Goal: Information Seeking & Learning: Learn about a topic

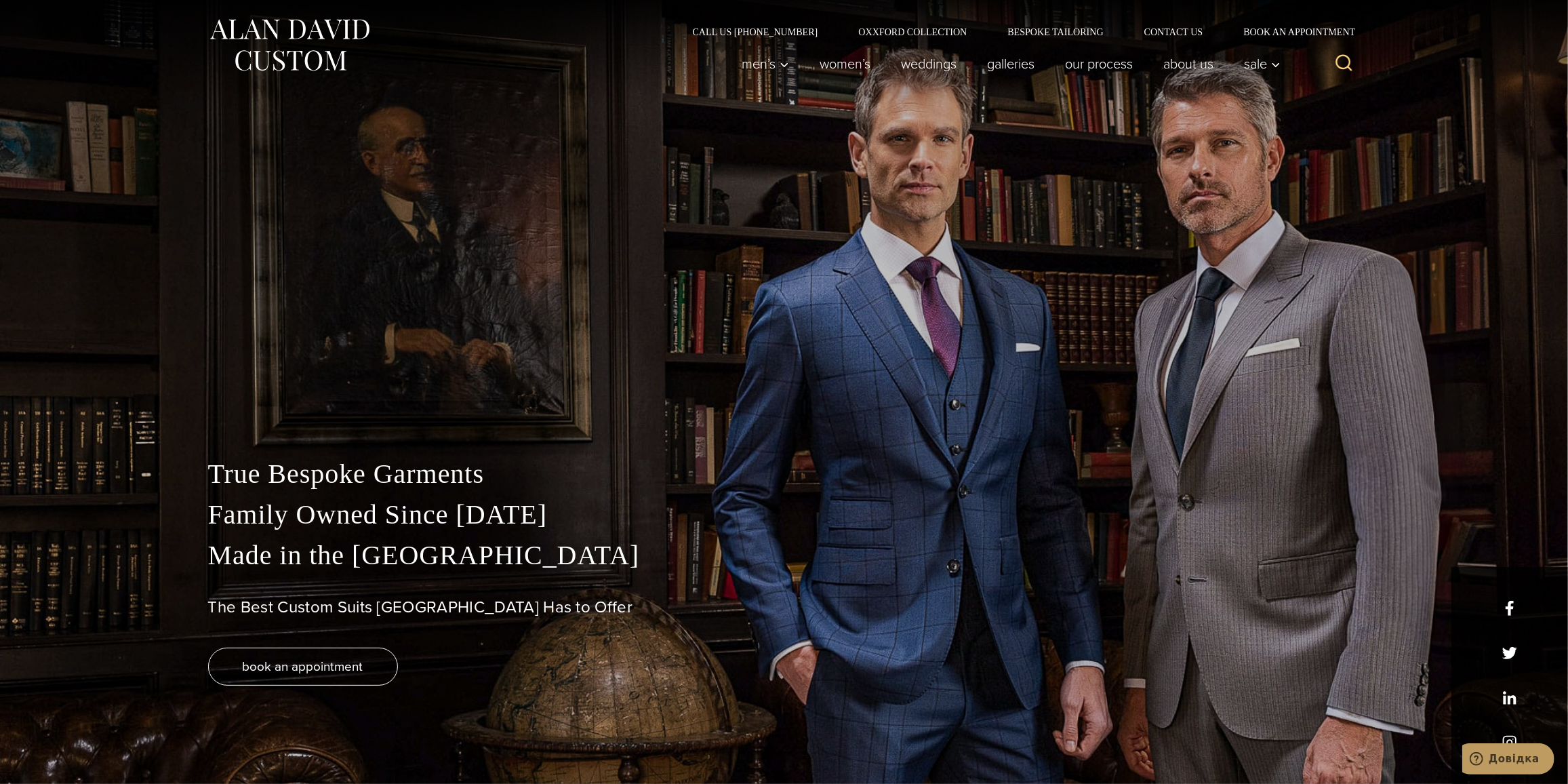
click at [1258, 488] on p "True Bespoke Garments Family Owned Since 1913 Made in the United States" at bounding box center [784, 515] width 1153 height 122
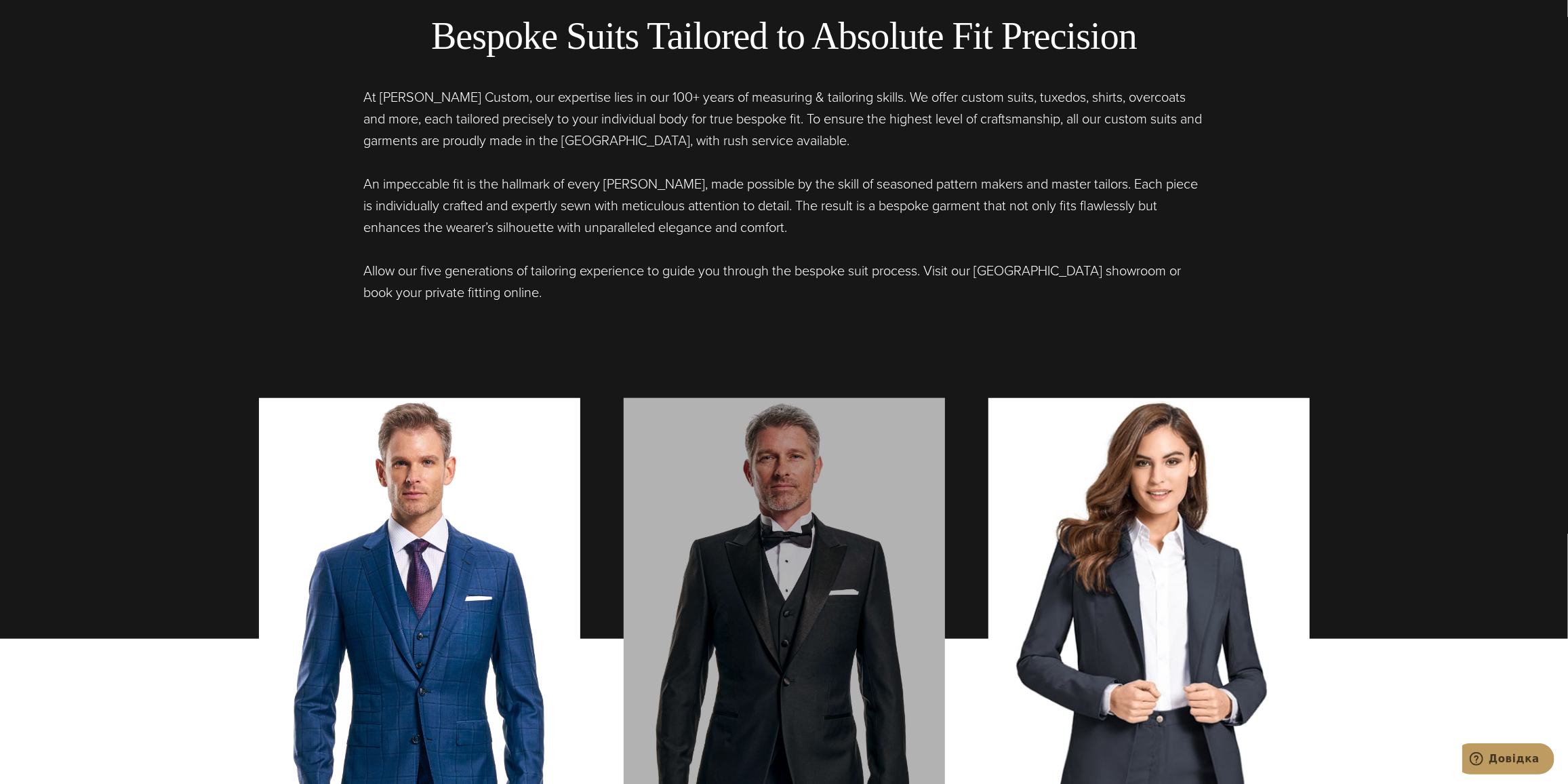
scroll to position [987, 0]
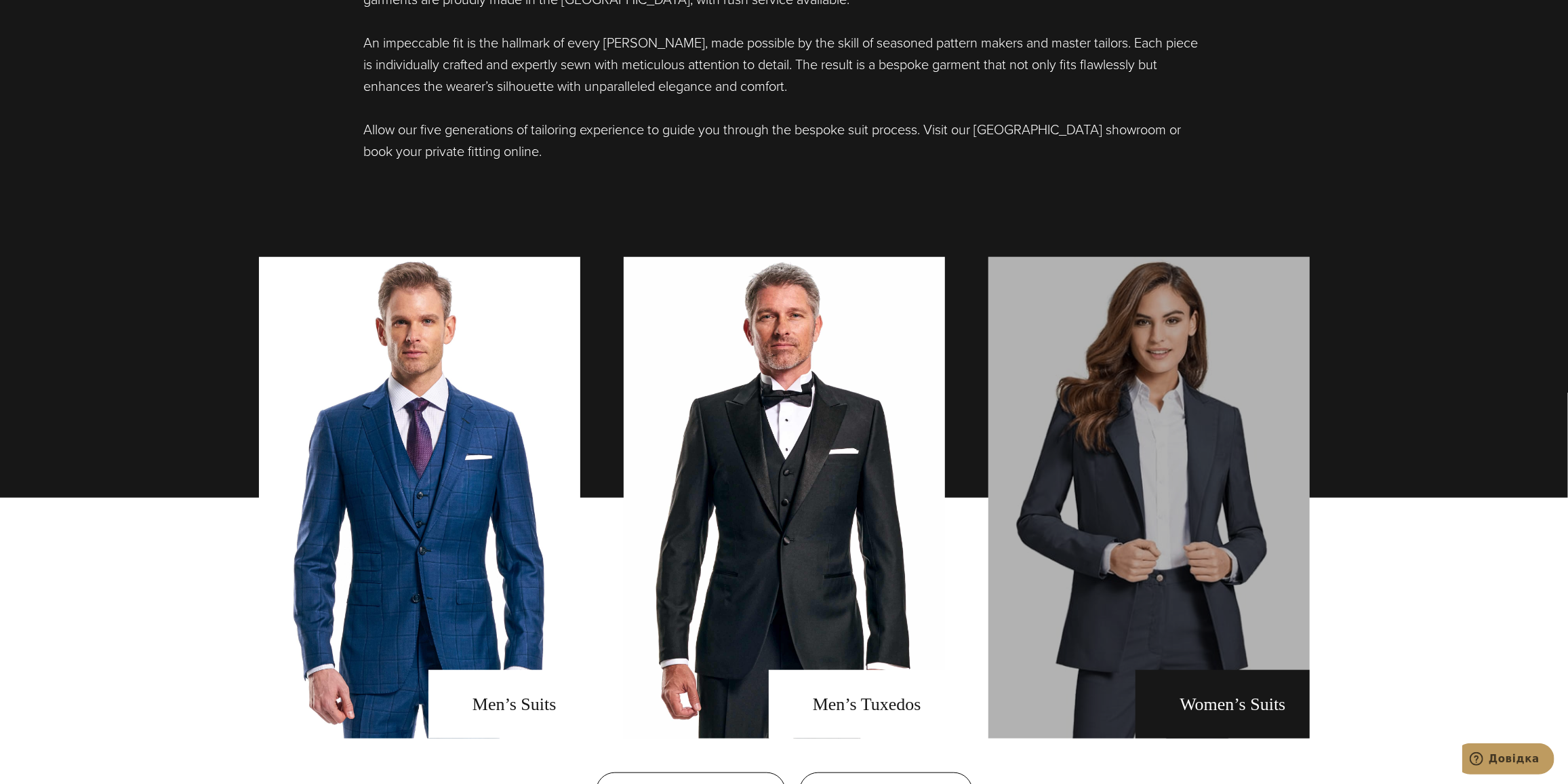
click at [1132, 441] on link "Women's Suits" at bounding box center [1149, 498] width 321 height 482
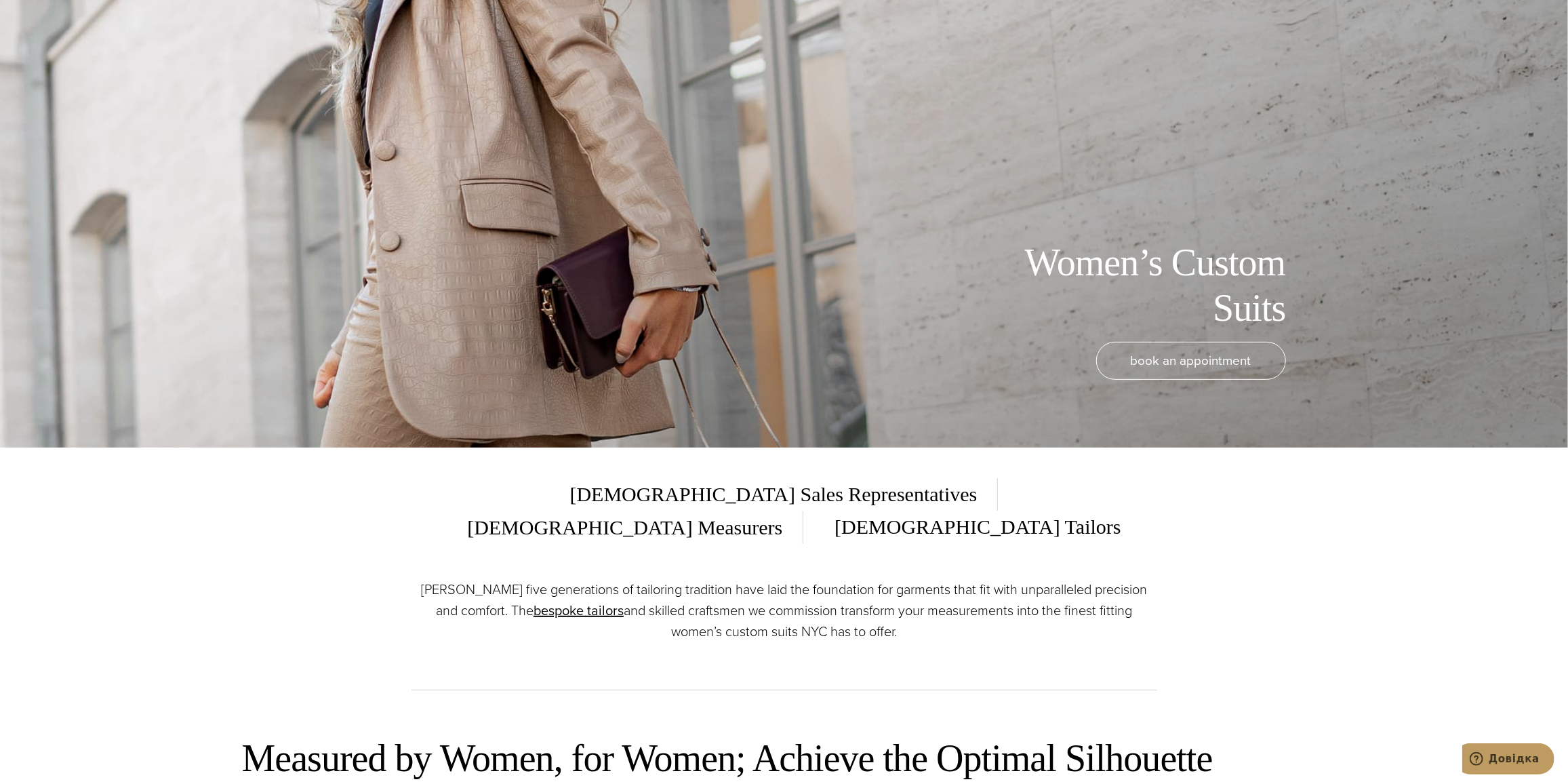
scroll to position [431, 0]
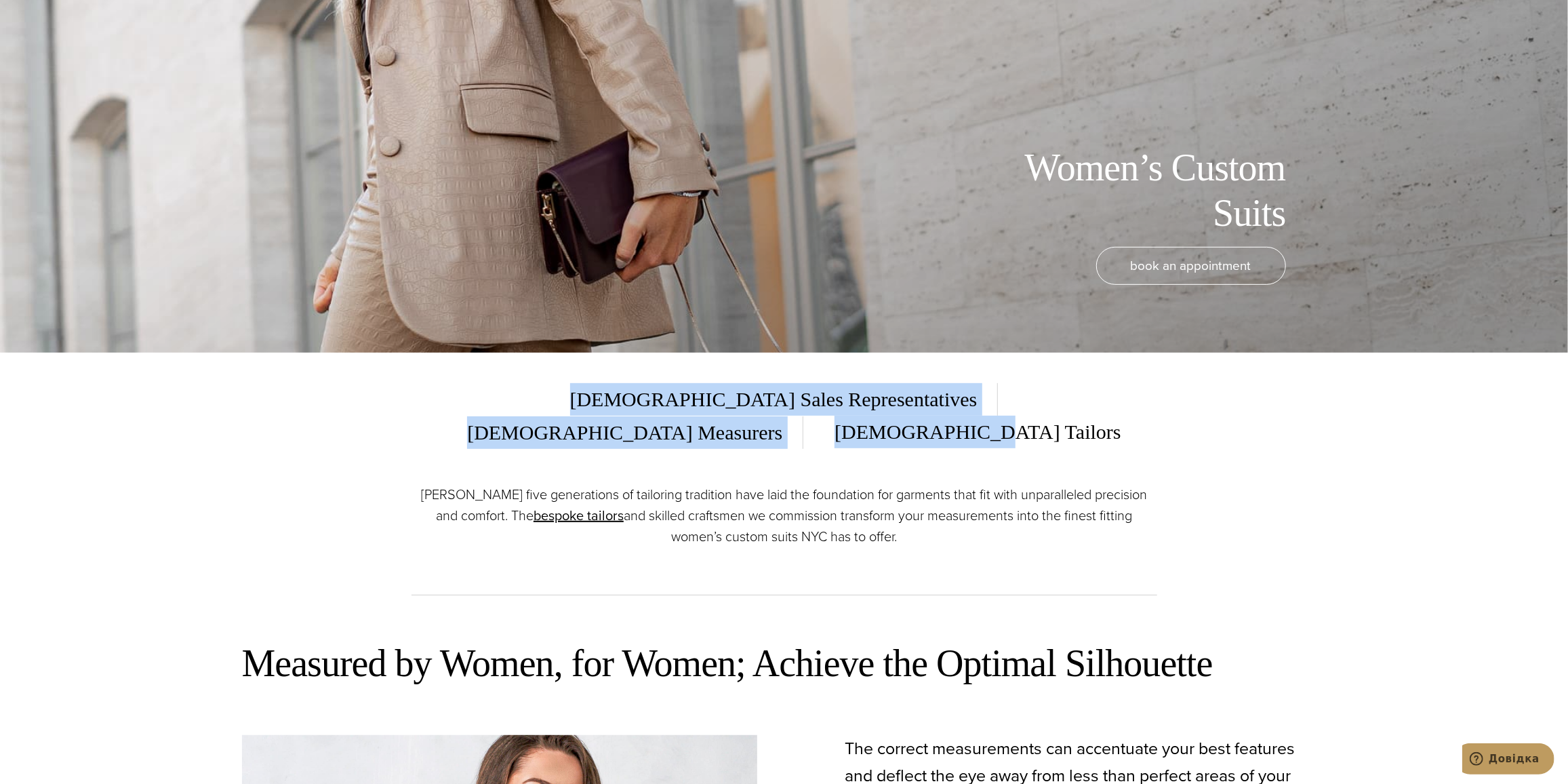
drag, startPoint x: 711, startPoint y: 403, endPoint x: 1185, endPoint y: 415, distance: 474.2
click at [1158, 415] on section "[DEMOGRAPHIC_DATA] Sales Representatives [DEMOGRAPHIC_DATA] Measurers [DEMOGRAP…" at bounding box center [784, 482] width 1568 height 260
click at [1185, 415] on section "[DEMOGRAPHIC_DATA] Sales Representatives [DEMOGRAPHIC_DATA] Measurers [DEMOGRAP…" at bounding box center [784, 482] width 1568 height 260
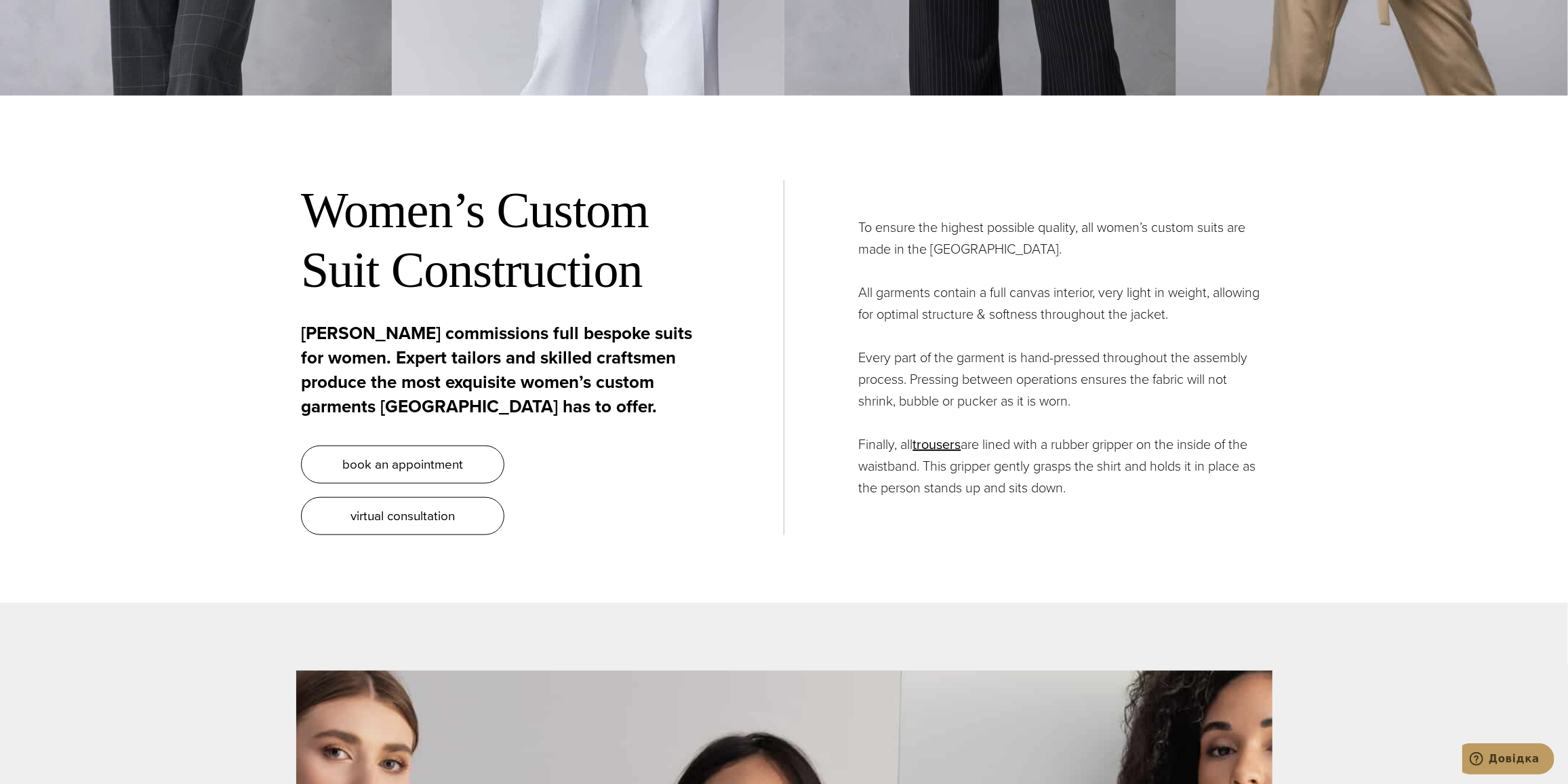
scroll to position [5549, 0]
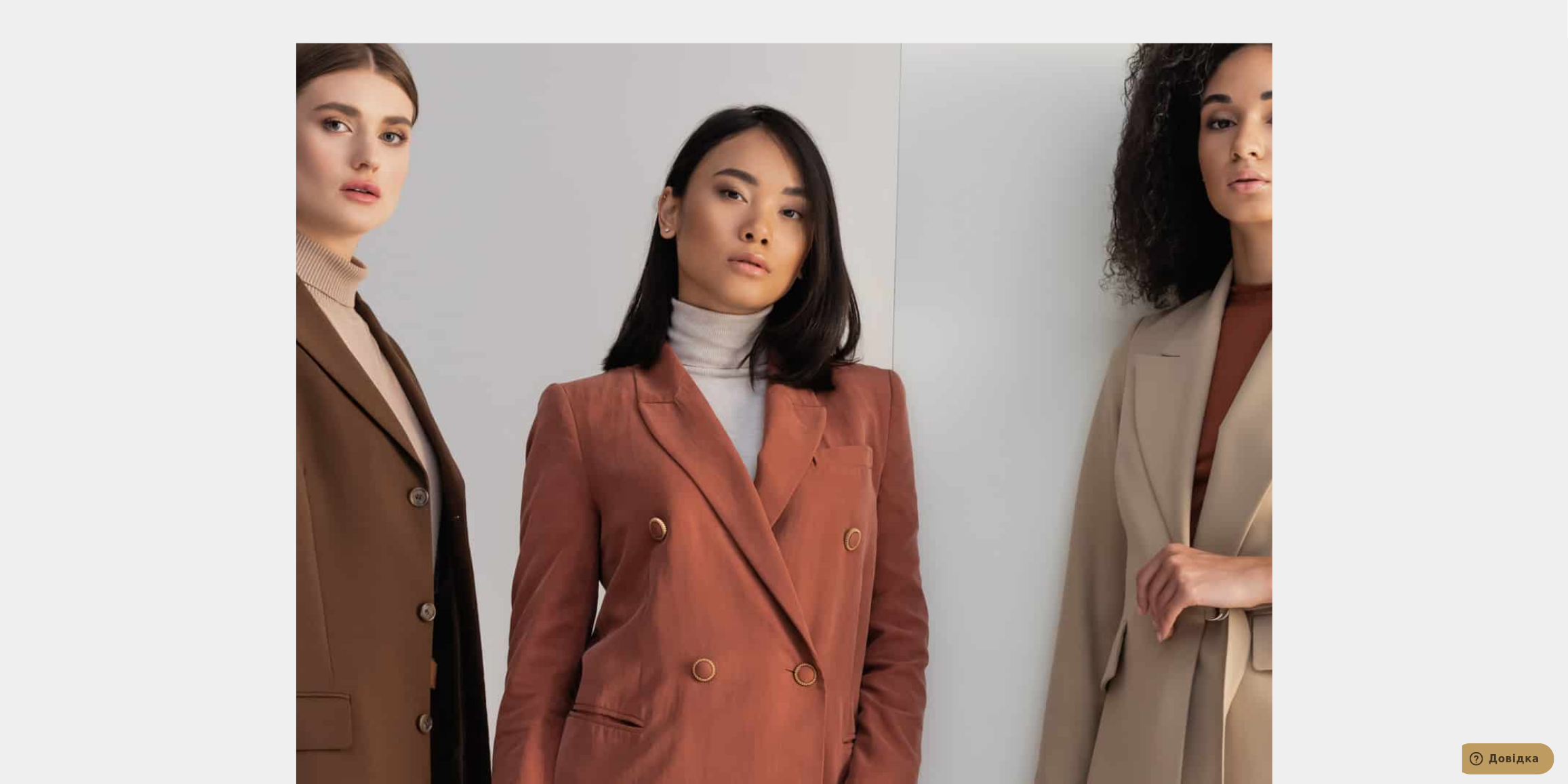
drag, startPoint x: 986, startPoint y: 454, endPoint x: 520, endPoint y: 422, distance: 467.1
click at [605, 431] on div at bounding box center [784, 435] width 976 height 784
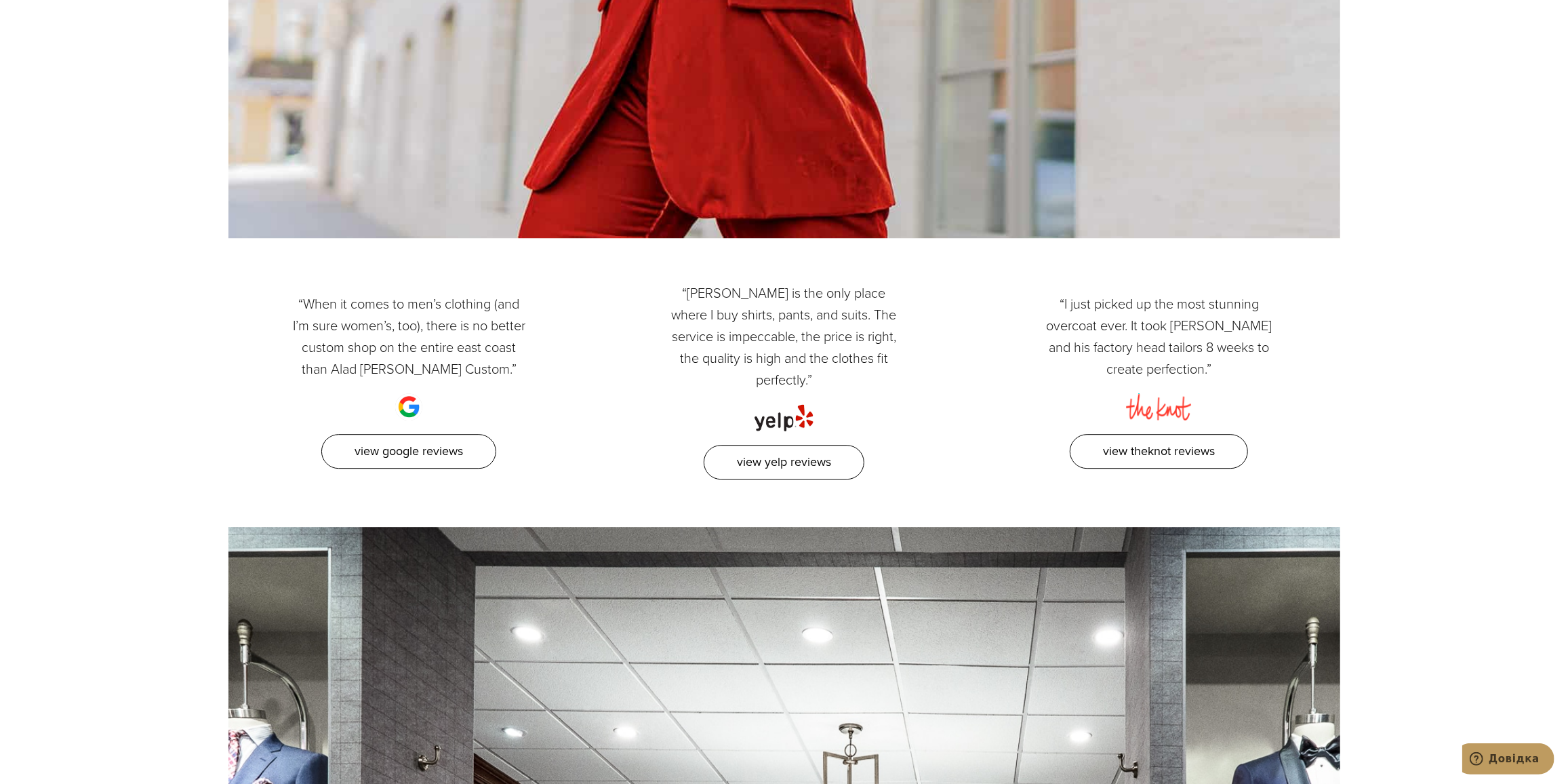
scroll to position [8200, 0]
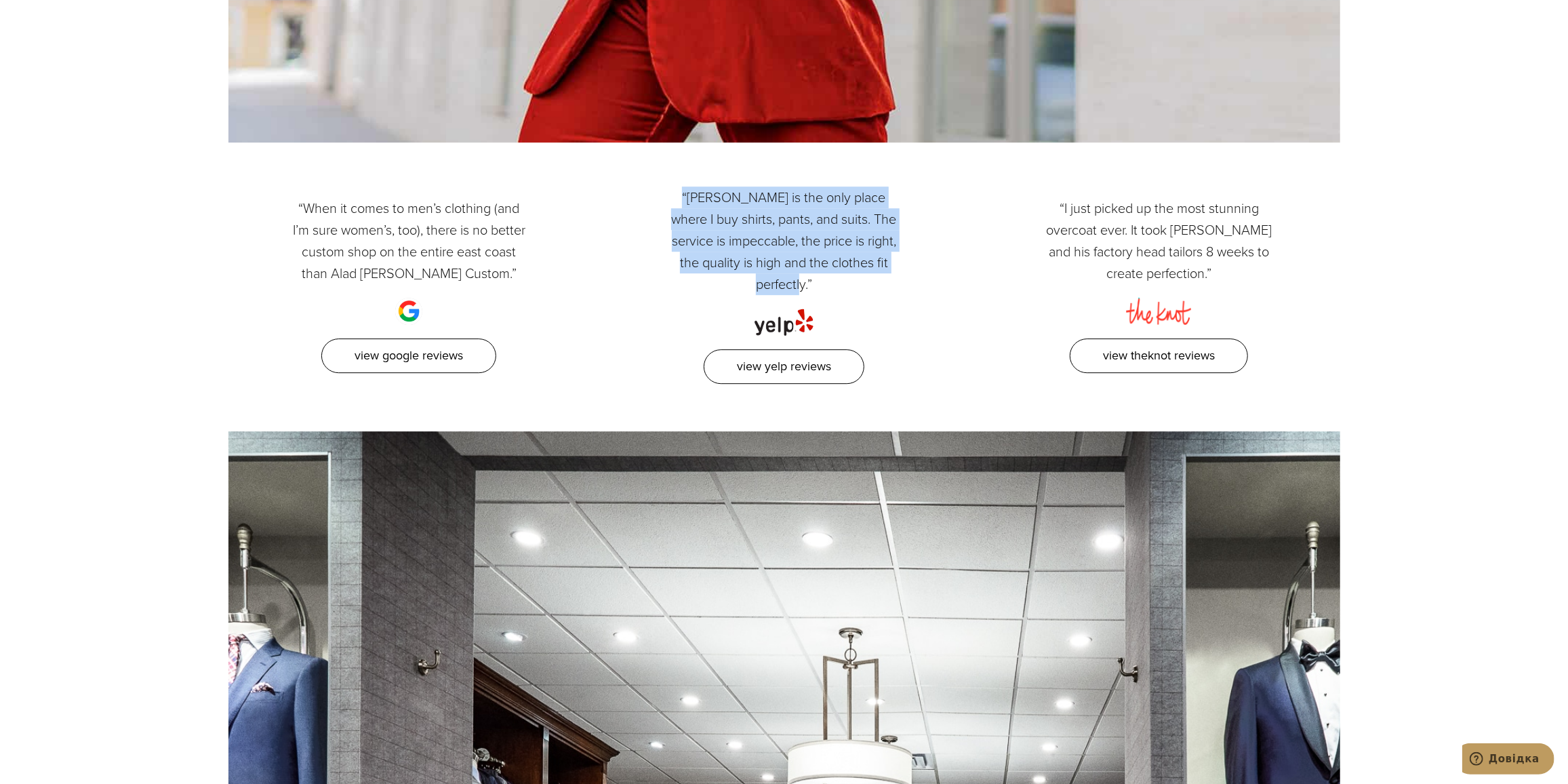
drag, startPoint x: 659, startPoint y: 121, endPoint x: 944, endPoint y: 212, distance: 299.2
click at [943, 212] on div "“[PERSON_NAME] is the only place where I buy shirts, pants, and suits. The serv…" at bounding box center [784, 285] width 375 height 197
click at [944, 212] on div "“[PERSON_NAME] is the only place where I buy shirts, pants, and suits. The serv…" at bounding box center [784, 285] width 375 height 197
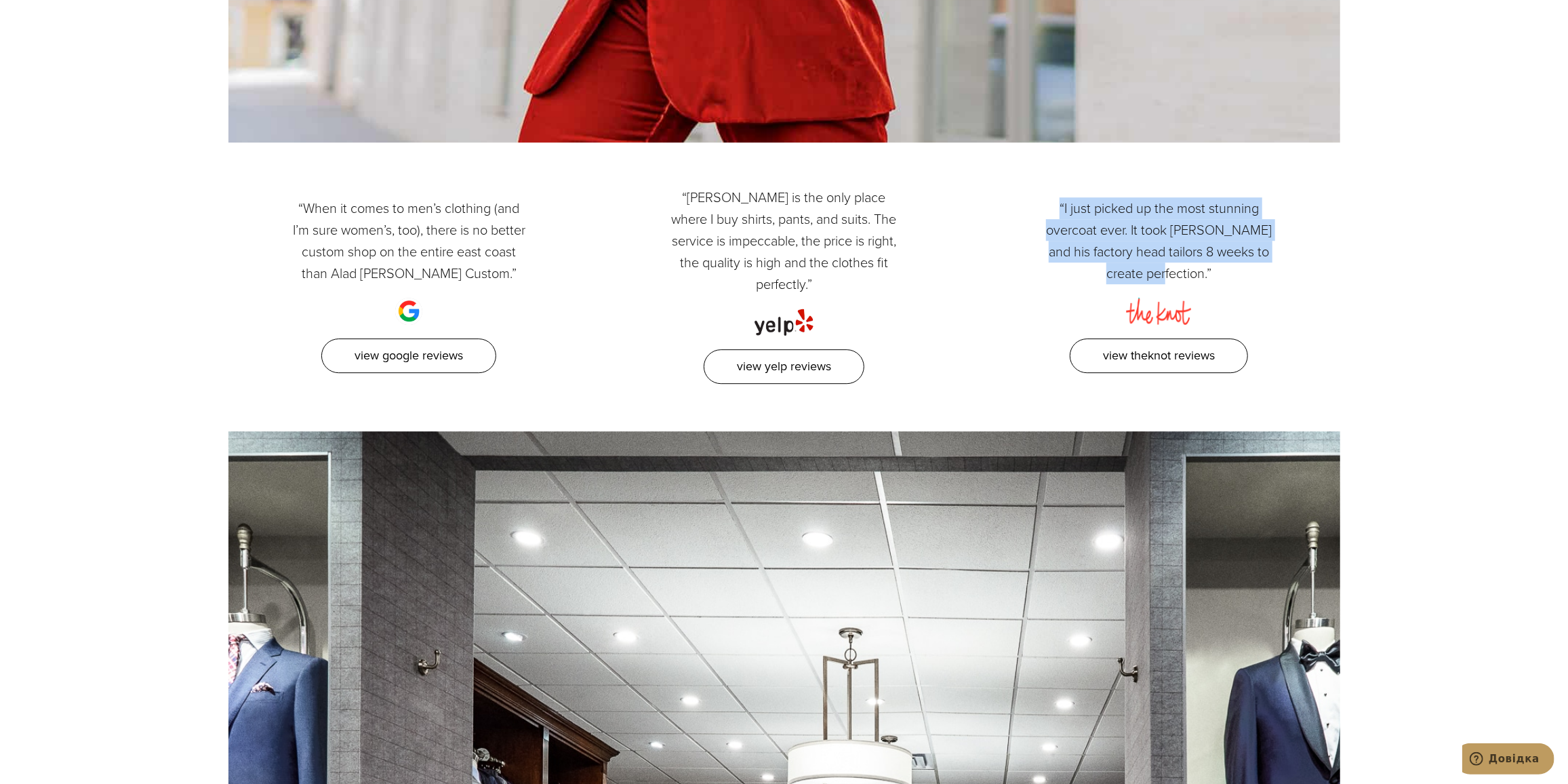
drag, startPoint x: 1075, startPoint y: 141, endPoint x: 1279, endPoint y: 207, distance: 214.4
click at [1279, 207] on div "“I just picked up the most stunning overcoat ever. It took [PERSON_NAME] and hi…" at bounding box center [1159, 285] width 375 height 197
drag, startPoint x: 1049, startPoint y: 173, endPoint x: 1267, endPoint y: 189, distance: 218.6
click at [1261, 197] on p "“I just picked up the most stunning overcoat ever. It took [PERSON_NAME] and hi…" at bounding box center [1159, 241] width 237 height 87
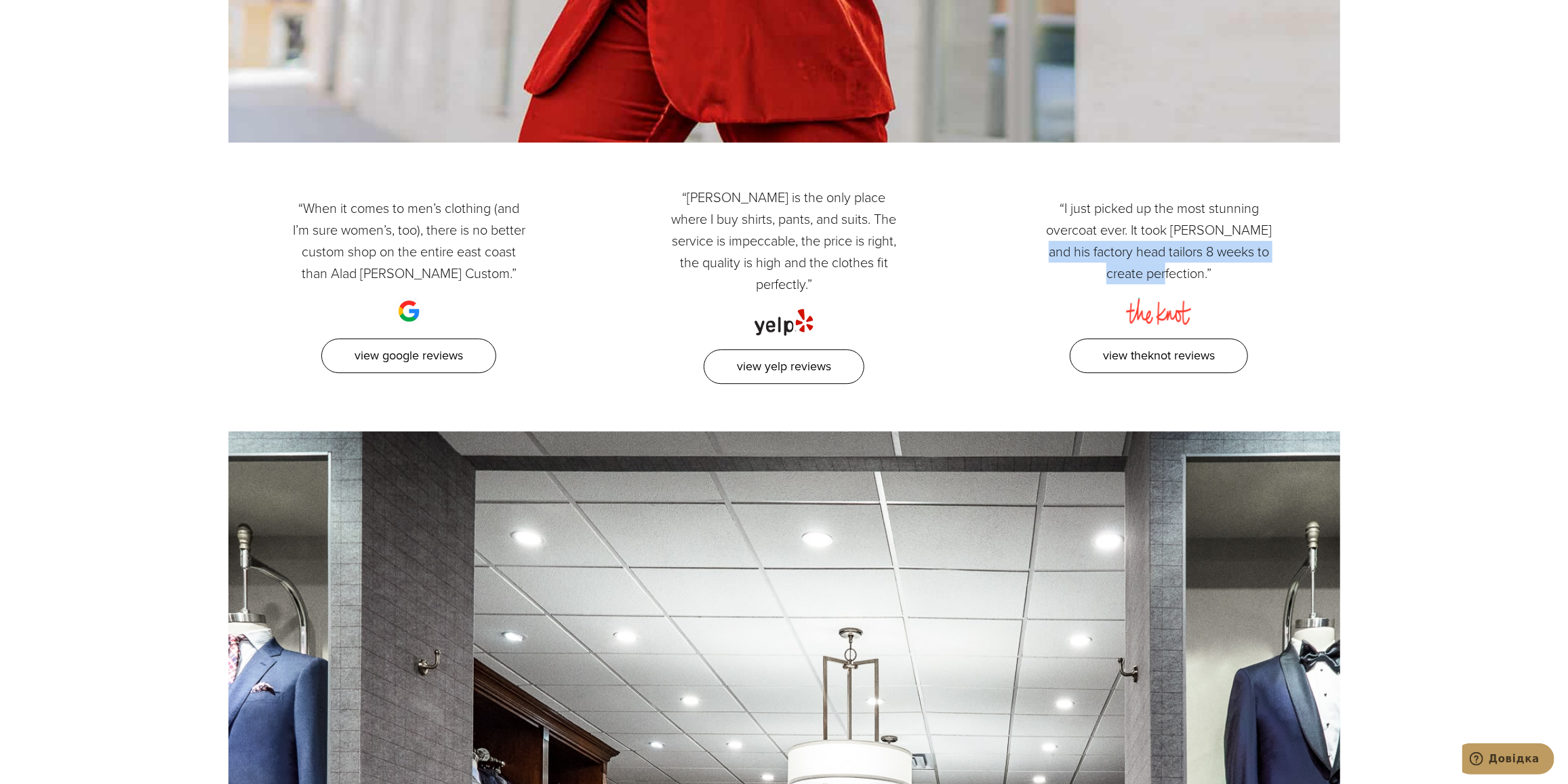
click at [1267, 197] on p "“I just picked up the most stunning overcoat ever. It took [PERSON_NAME] and hi…" at bounding box center [1159, 241] width 237 height 87
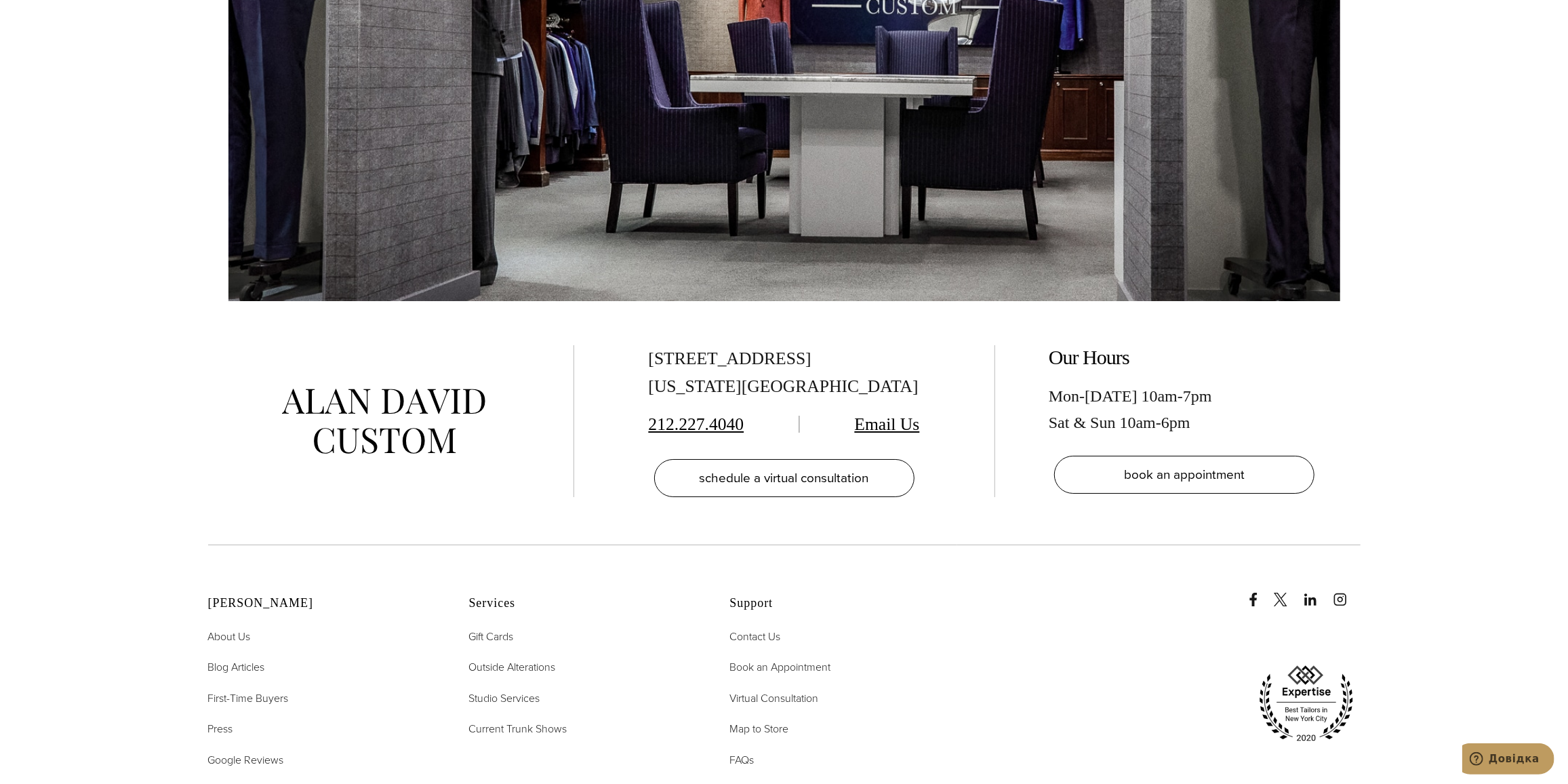
scroll to position [9126, 0]
